Goal: Contribute content

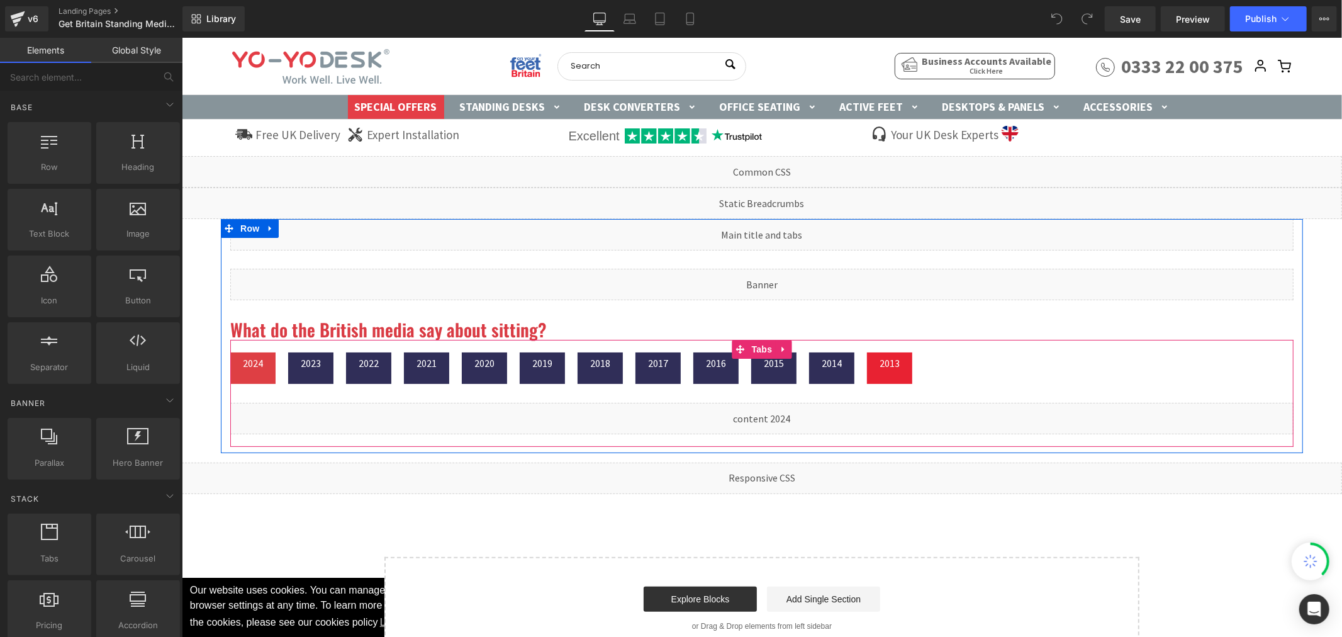
click at [181, 37] on div at bounding box center [181, 37] width 0 height 0
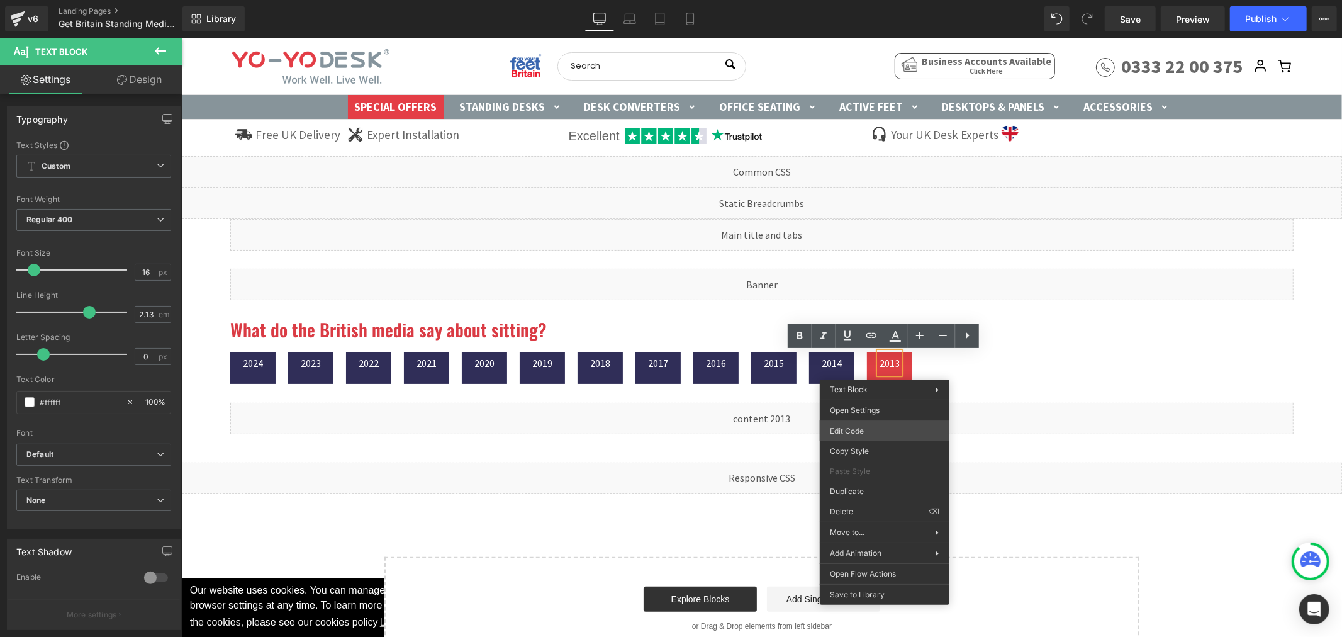
click at [529, 0] on div "You are previewing how the will restyle your page. You can not edit Elements in…" at bounding box center [671, 0] width 1342 height 0
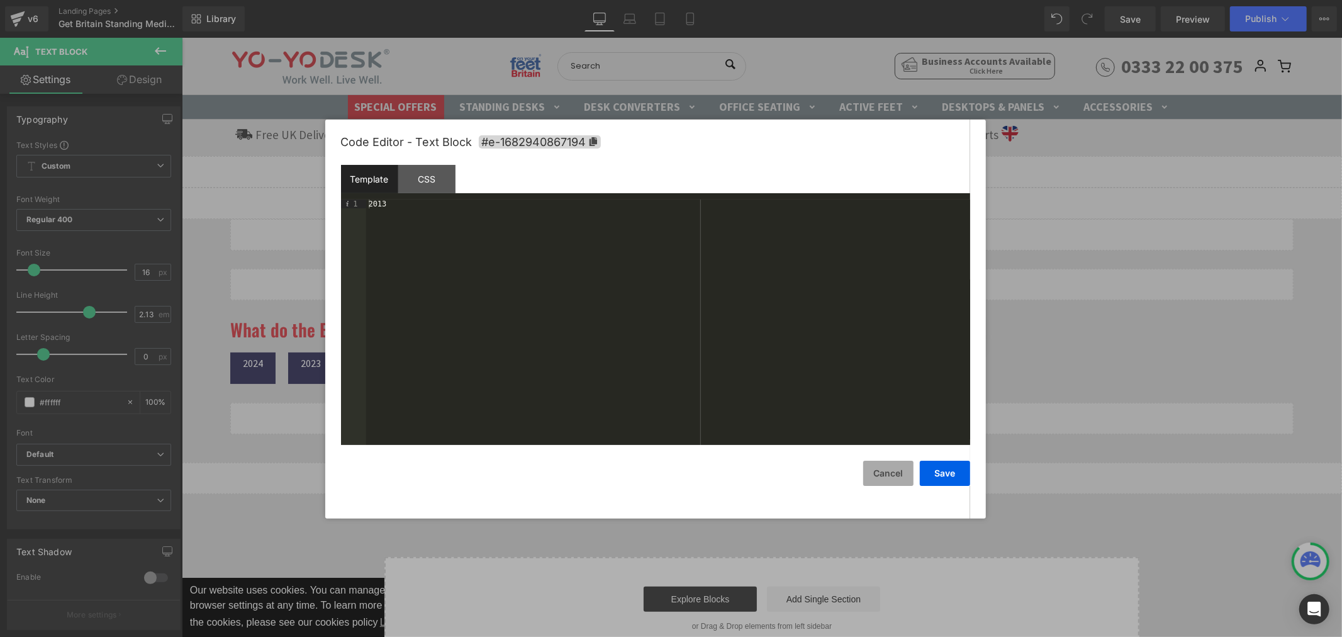
click at [529, 202] on button "Cancel" at bounding box center [888, 472] width 50 height 25
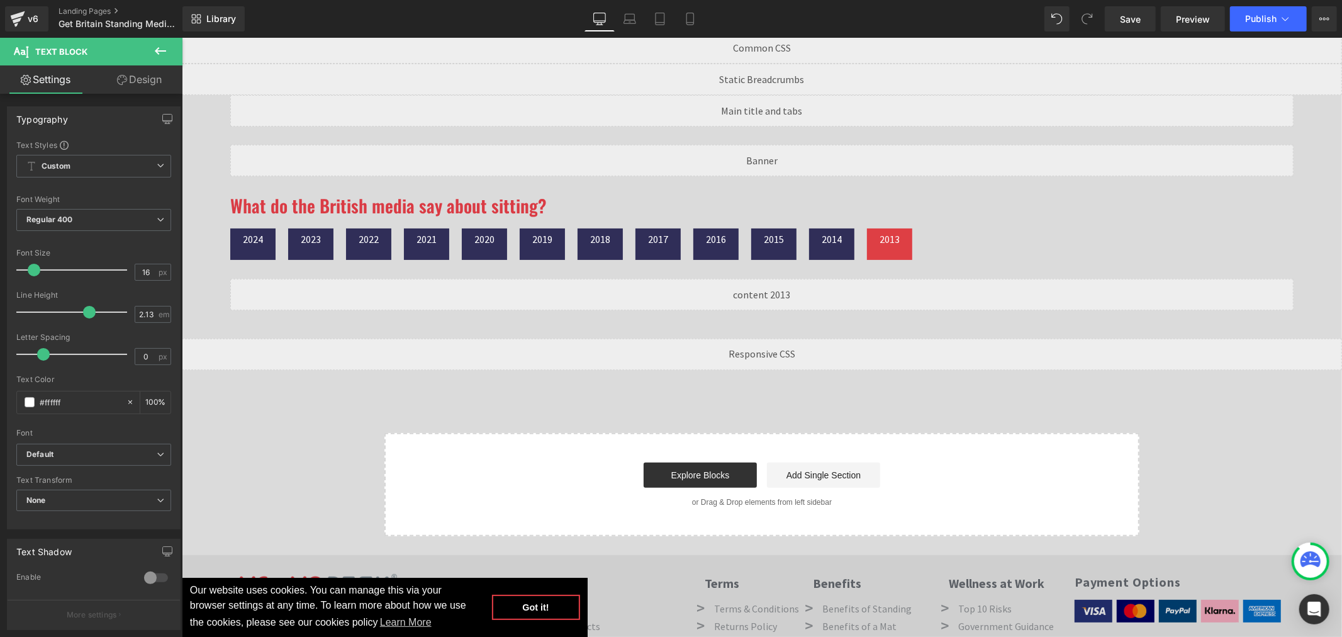
scroll to position [140, 0]
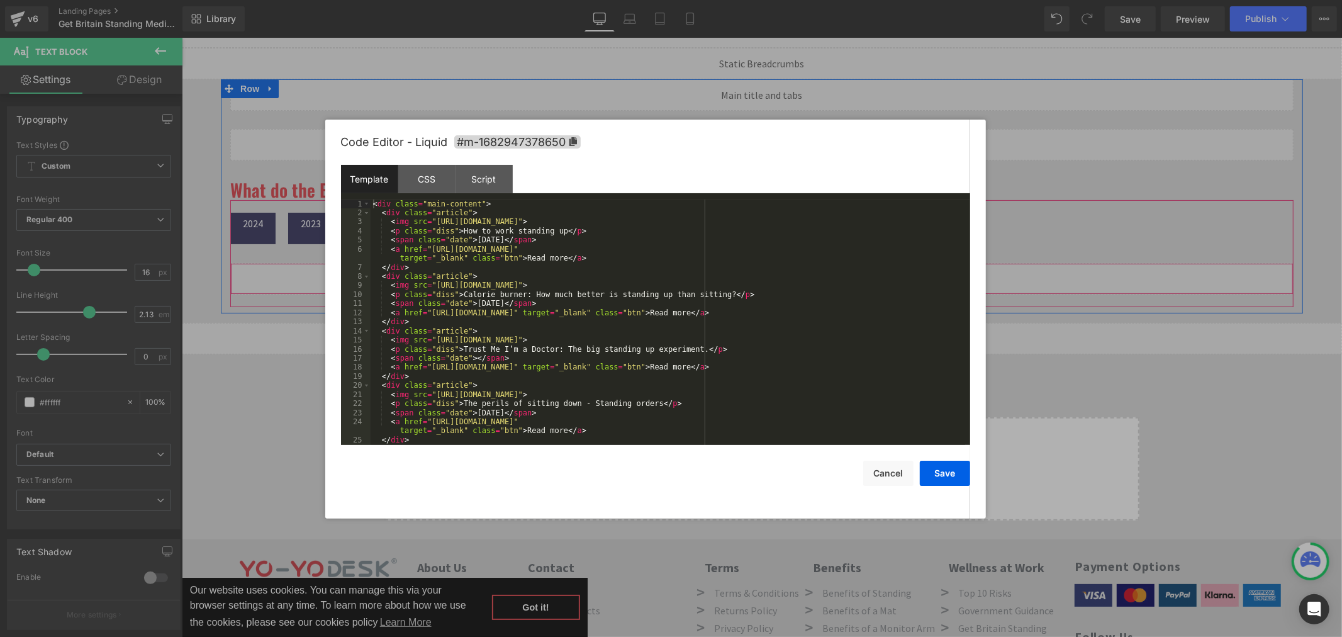
click at [529, 202] on div "Liquid" at bounding box center [761, 277] width 1063 height 31
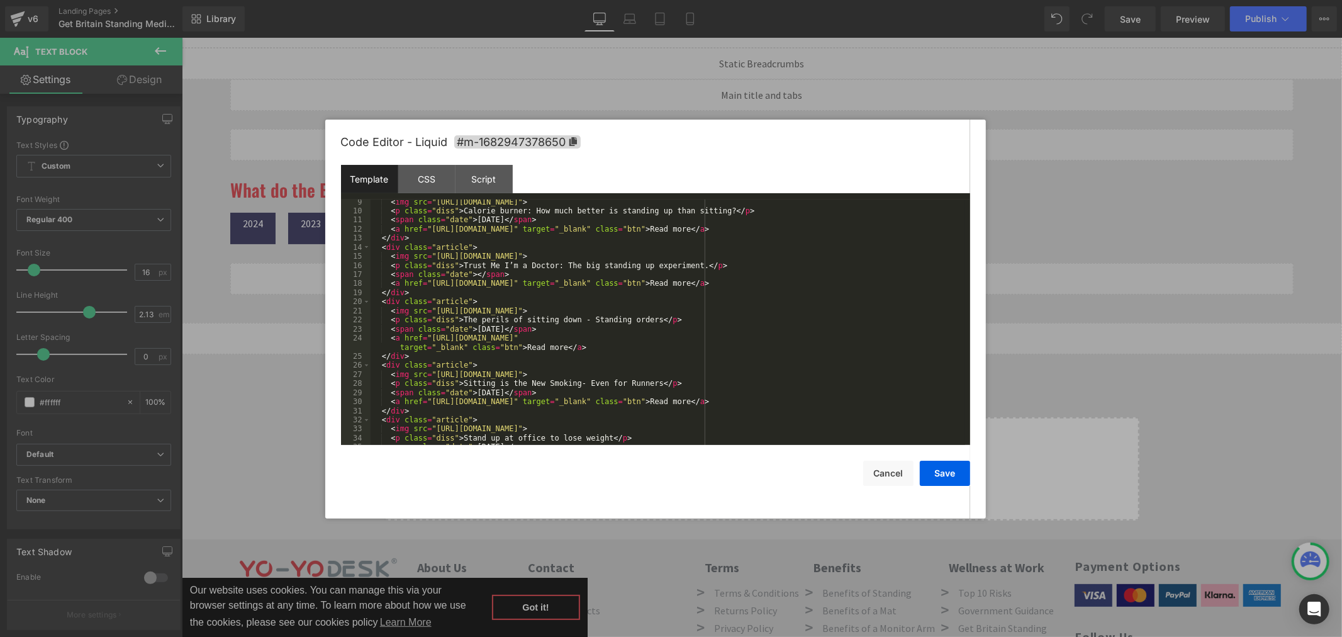
scroll to position [118, 0]
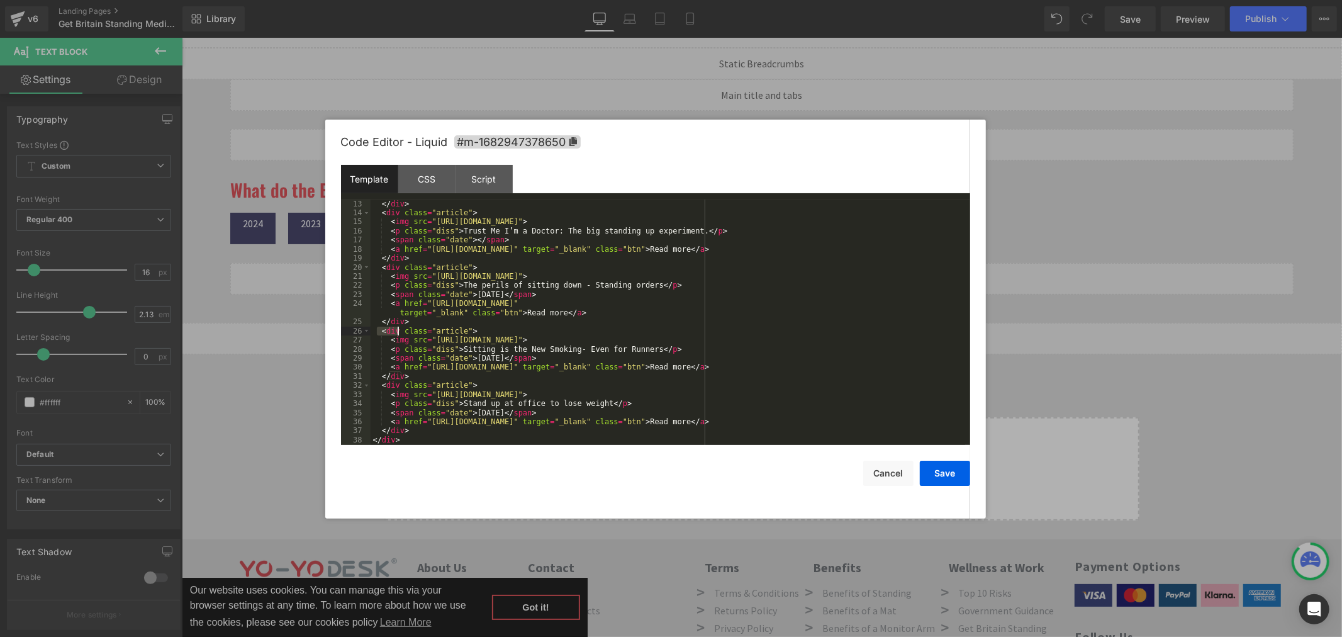
drag, startPoint x: 378, startPoint y: 329, endPoint x: 399, endPoint y: 335, distance: 22.3
click at [399, 202] on div "</ div > < div class = "article" > < img src = "https://cdn.shopify.com/s/files…" at bounding box center [668, 331] width 594 height 264
click at [423, 202] on div "</ div > < div class = "article" > < img src = "https://cdn.shopify.com/s/files…" at bounding box center [668, 331] width 594 height 264
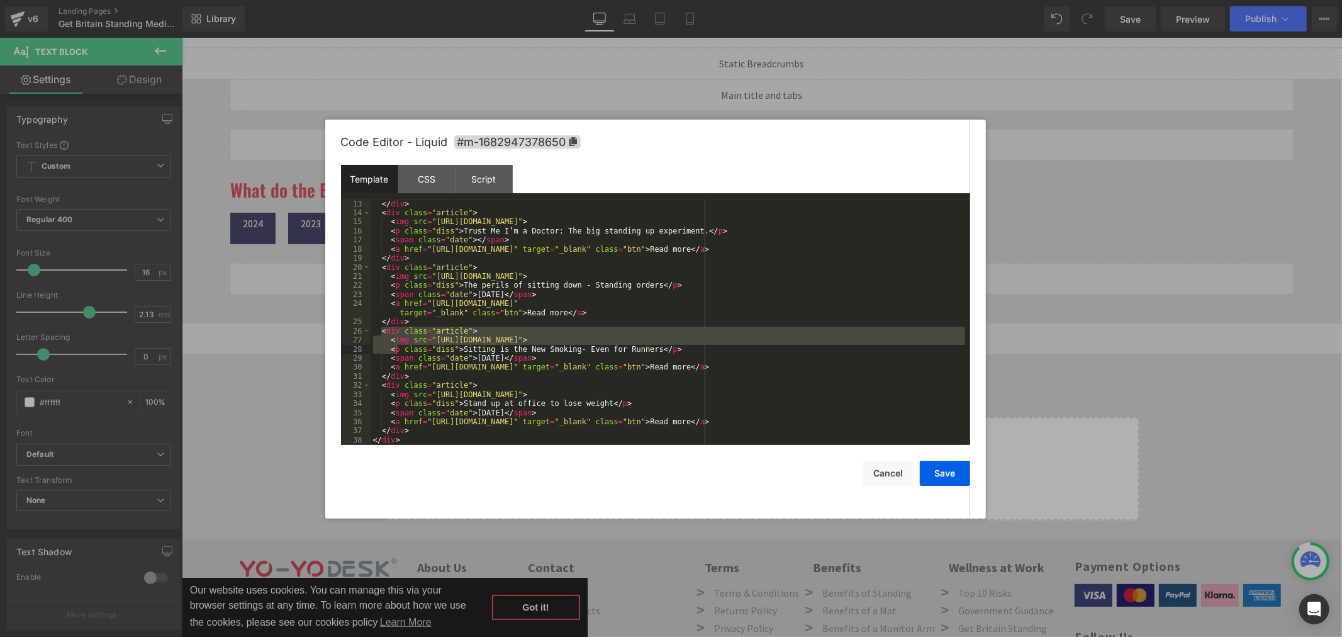
drag, startPoint x: 380, startPoint y: 335, endPoint x: 400, endPoint y: 347, distance: 23.7
click at [400, 202] on div "</ div > < div class = "article" > < img src = "https://cdn.shopify.com/s/files…" at bounding box center [668, 331] width 594 height 264
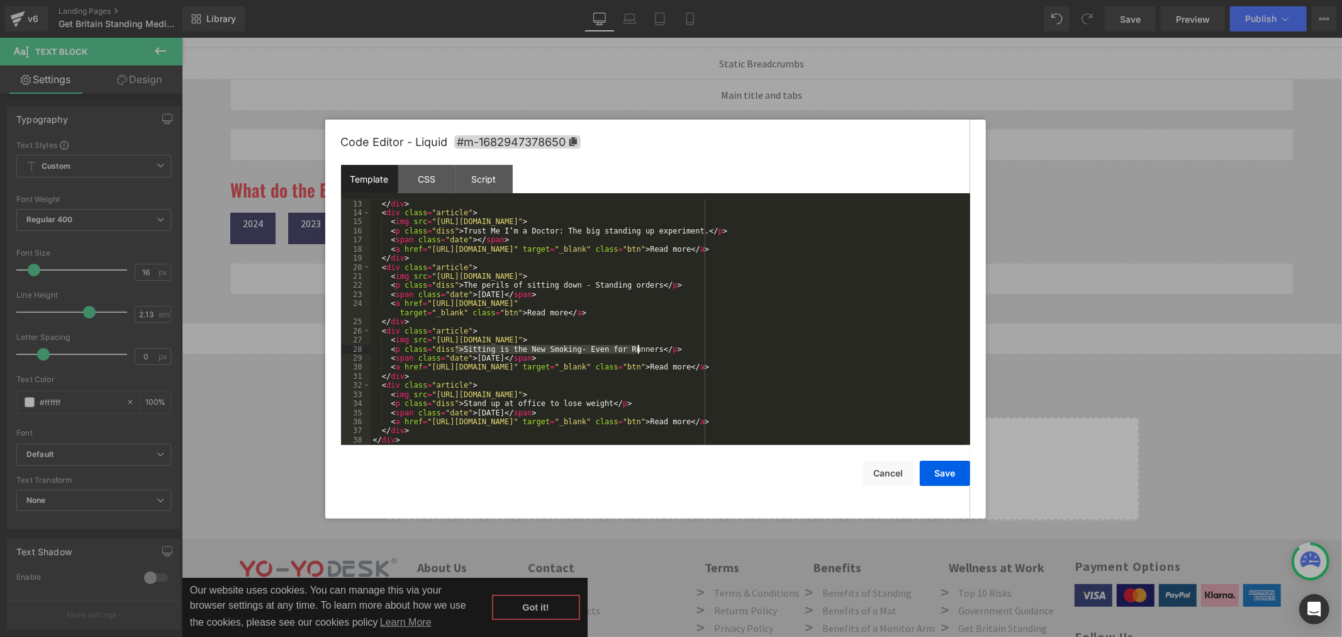
drag, startPoint x: 456, startPoint y: 350, endPoint x: 638, endPoint y: 347, distance: 181.8
click at [529, 202] on div "</ div > < div class = "article" > < img src = "https://cdn.shopify.com/s/files…" at bounding box center [668, 331] width 594 height 264
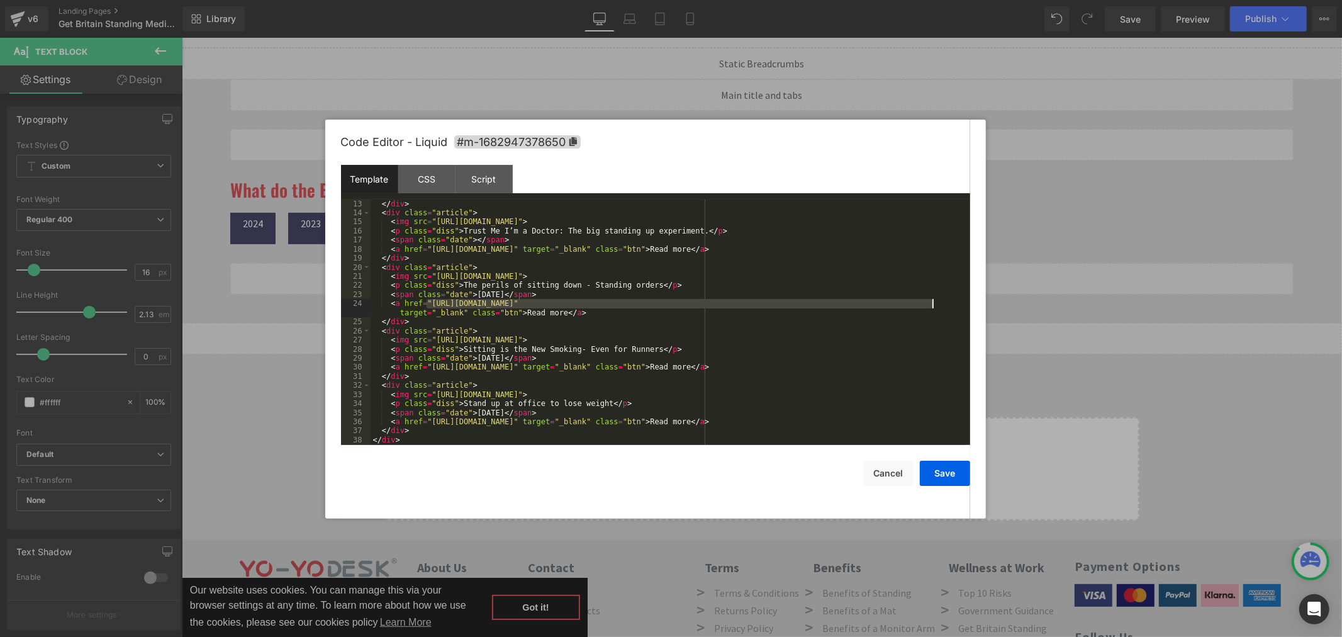
drag, startPoint x: 426, startPoint y: 302, endPoint x: 931, endPoint y: 303, distance: 505.1
click at [529, 202] on div "</ div > < div class = "article" > < img src = "https://cdn.shopify.com/s/files…" at bounding box center [668, 331] width 594 height 264
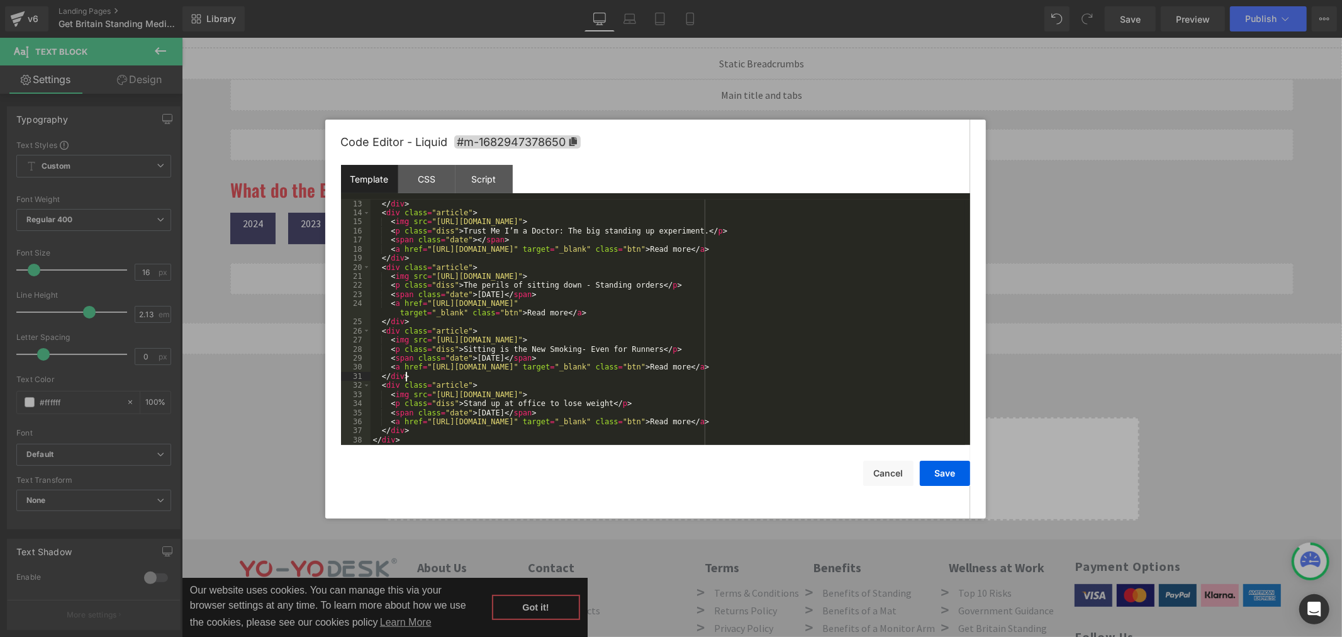
click at [529, 202] on div "</ div > < div class = "article" > < img src = "https://cdn.shopify.com/s/files…" at bounding box center [668, 331] width 594 height 264
drag, startPoint x: 428, startPoint y: 367, endPoint x: 742, endPoint y: 367, distance: 314.5
click at [529, 202] on div "</ div > < div class = "article" > < img src = "https://cdn.shopify.com/s/files…" at bounding box center [668, 331] width 594 height 264
click at [529, 202] on button "Save" at bounding box center [945, 472] width 50 height 25
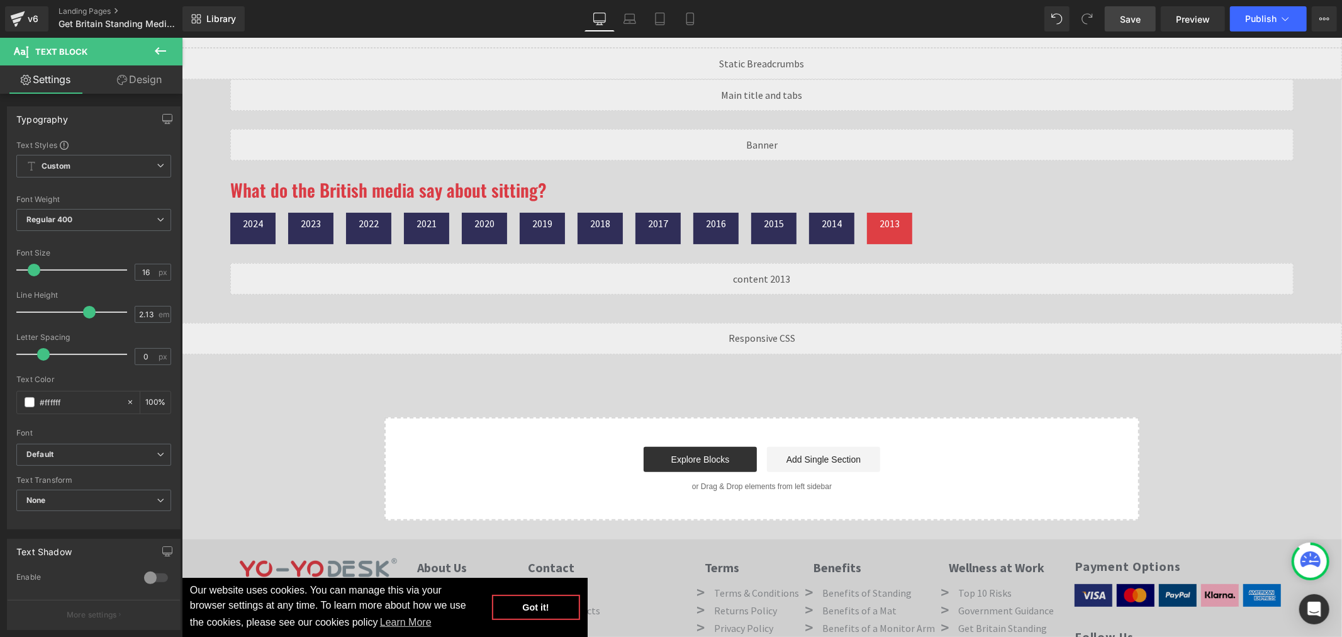
click at [529, 19] on span "Save" at bounding box center [1130, 19] width 21 height 13
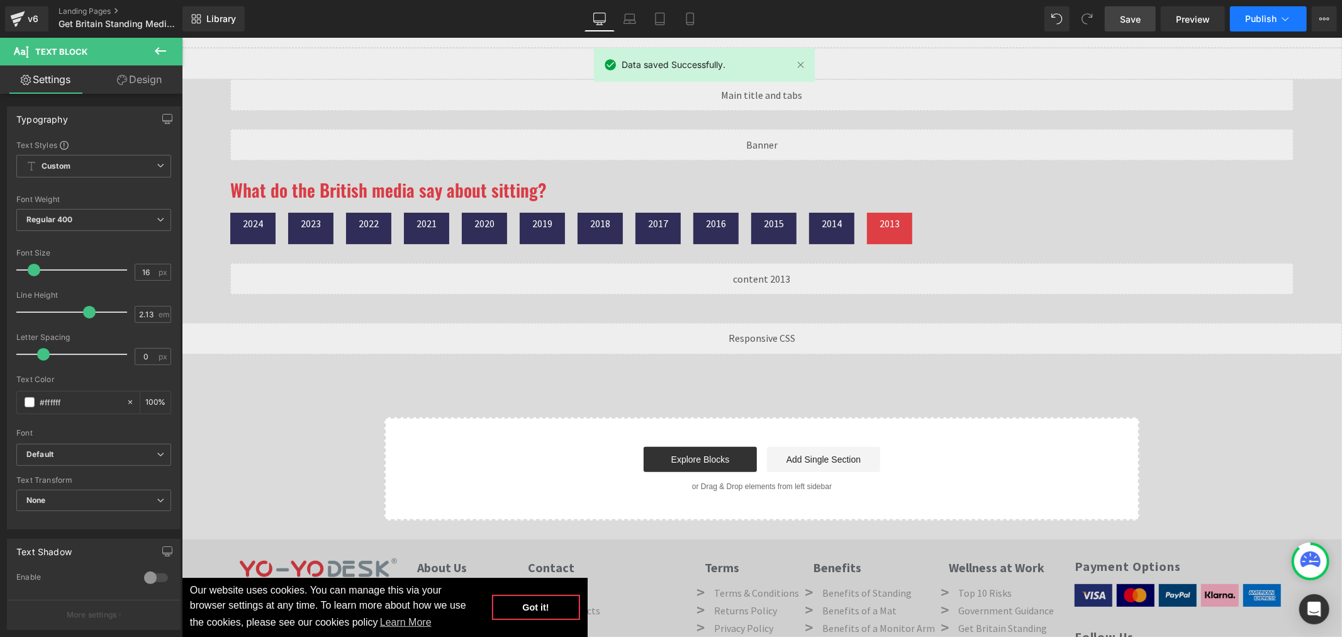
click at [529, 10] on button "Publish" at bounding box center [1268, 18] width 77 height 25
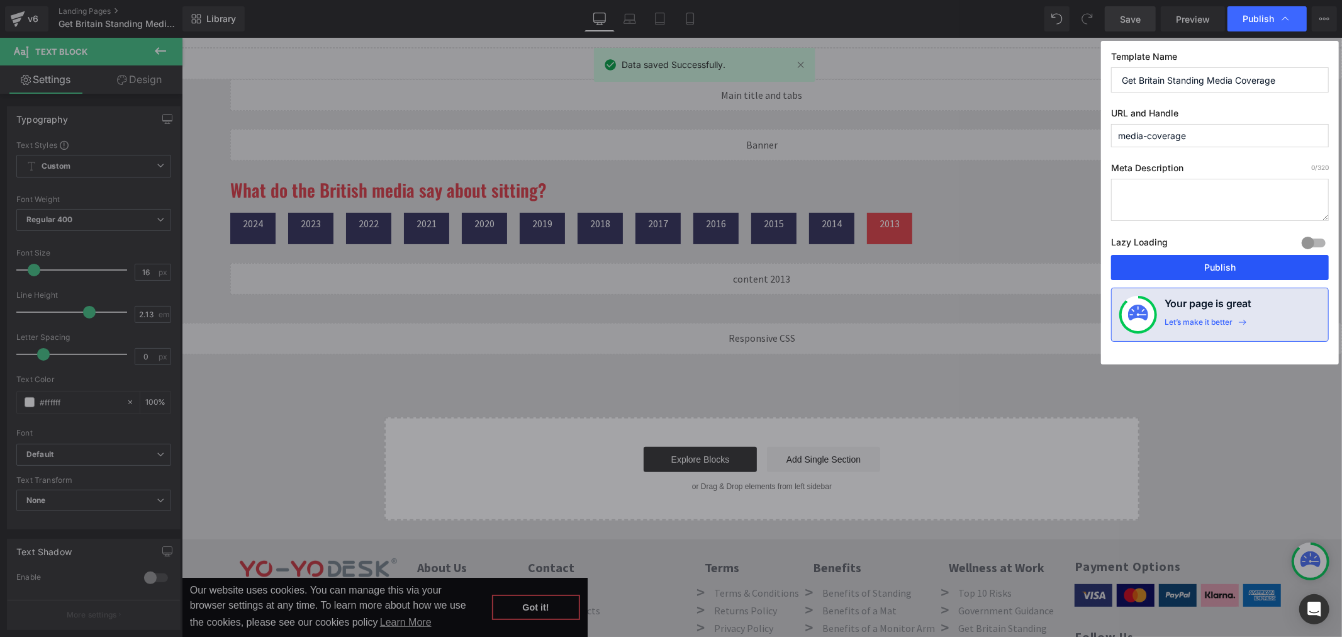
click at [529, 202] on button "Publish" at bounding box center [1220, 267] width 218 height 25
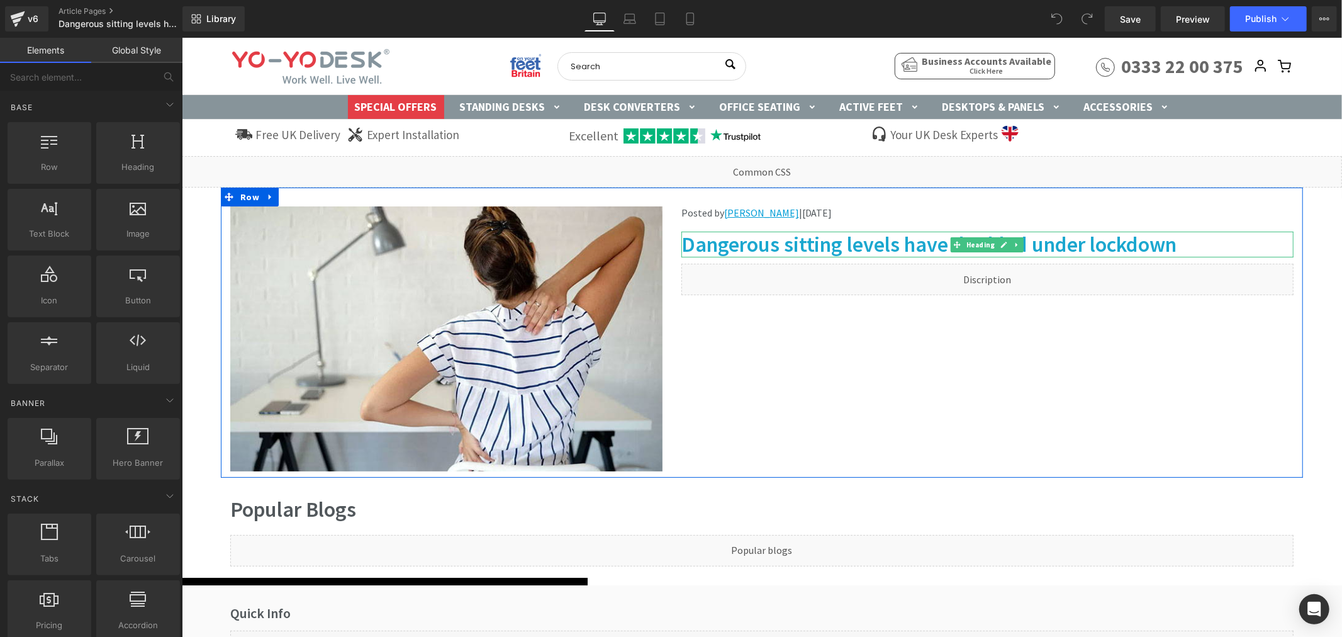
click at [1000, 246] on icon at bounding box center [1003, 244] width 6 height 6
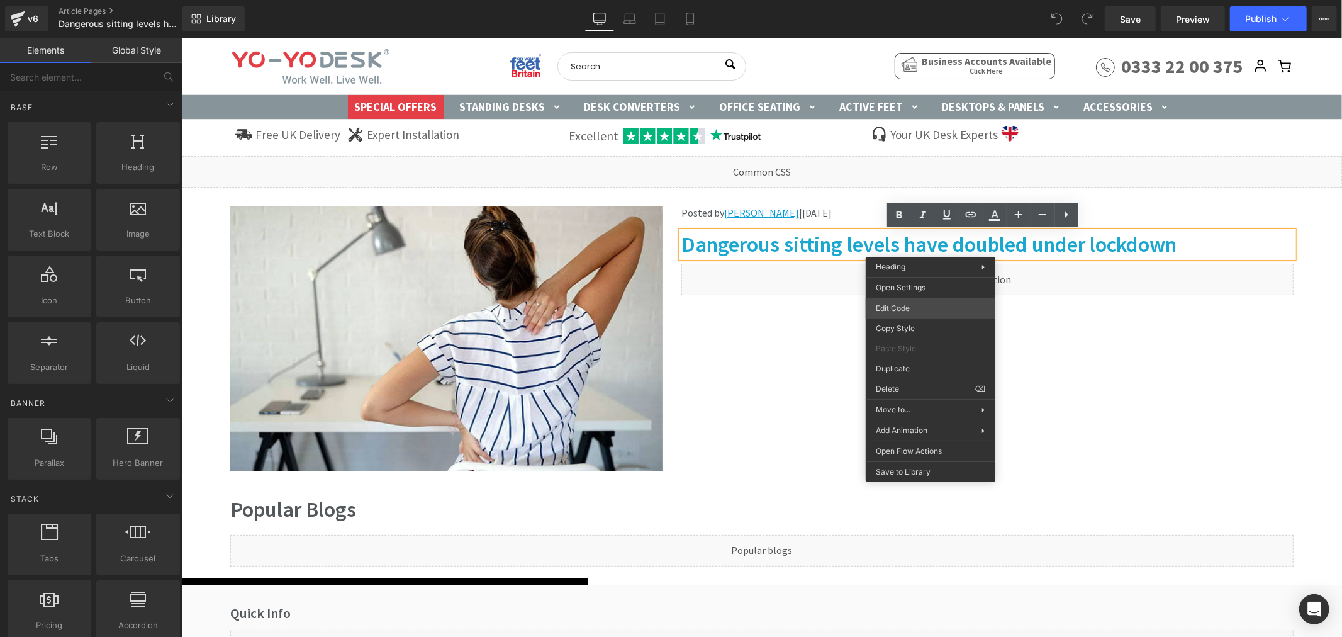
click at [898, 0] on div "You are previewing how the will restyle your page. You can not edit Elements in…" at bounding box center [671, 0] width 1342 height 0
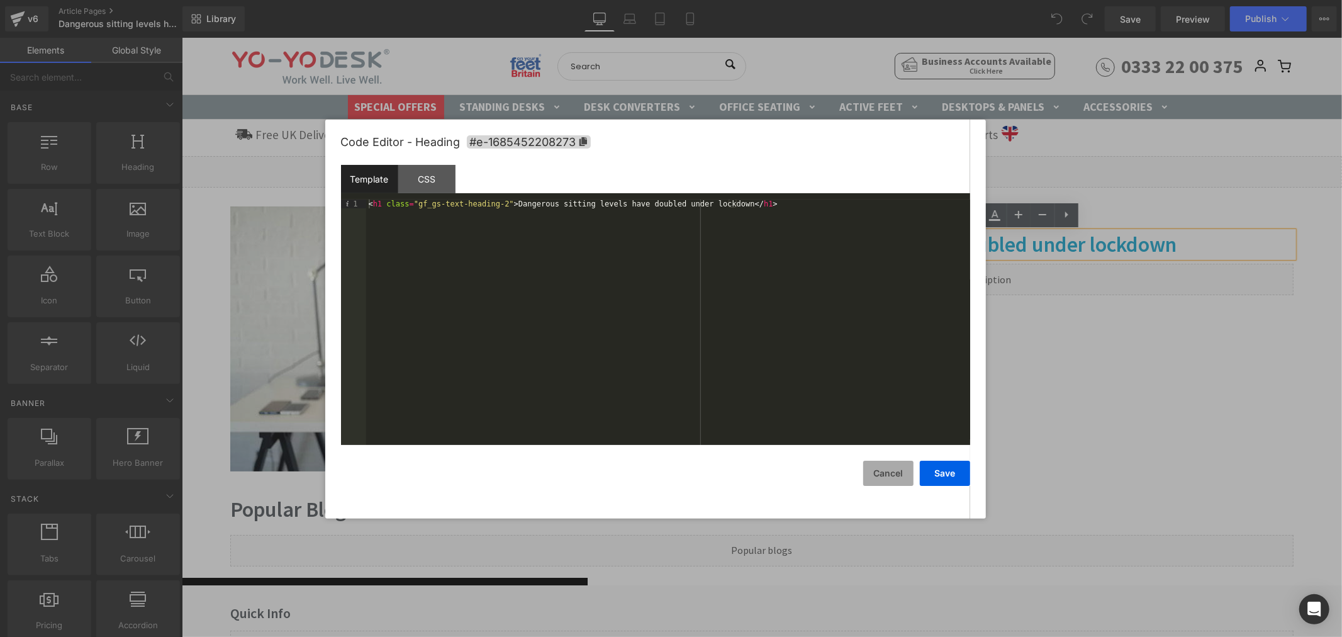
click at [876, 467] on button "Cancel" at bounding box center [888, 472] width 50 height 25
